Goal: Find specific page/section: Find specific page/section

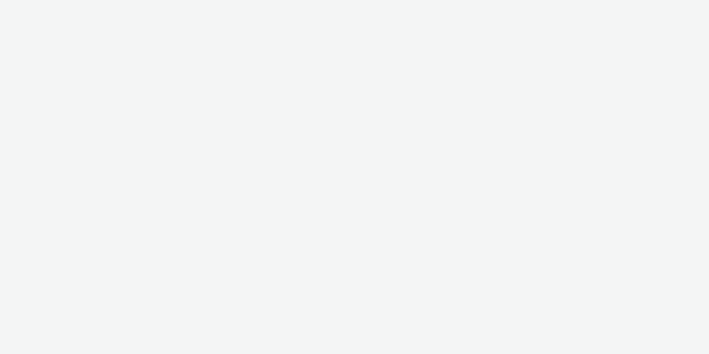
select select "6a9f09a4-7b7b-40b3-8e71-12b2a2313ff3"
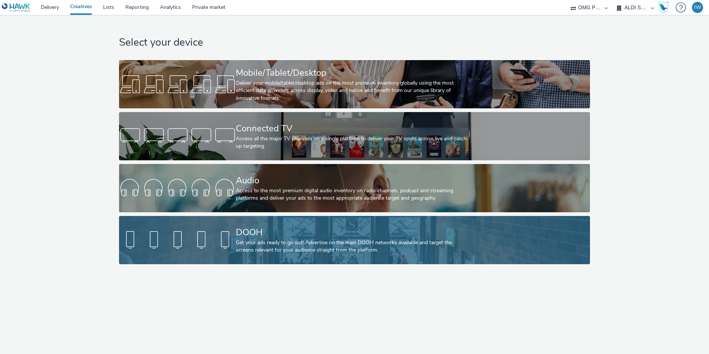
click at [274, 240] on div "Get your ads ready to go out! Advertise on the main DOOH networks available and…" at bounding box center [353, 246] width 234 height 15
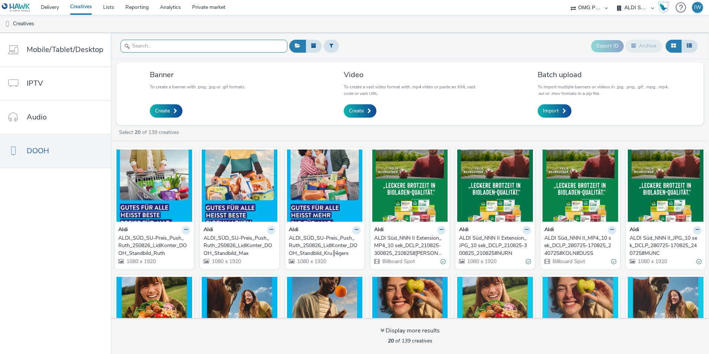
click at [148, 48] on input "text" at bounding box center [204, 46] width 167 height 13
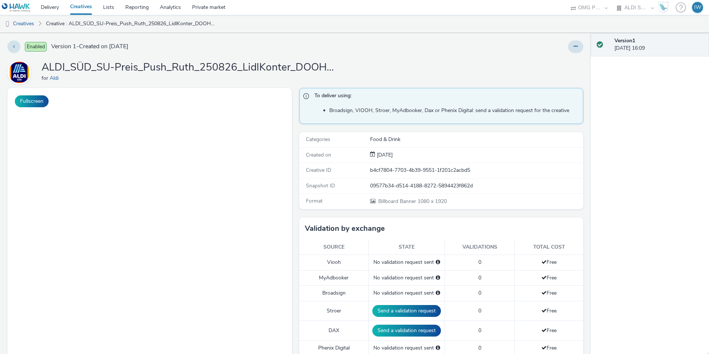
select select "6a9f09a4-7b7b-40b3-8e71-12b2a2313ff3"
